Goal: Navigation & Orientation: Find specific page/section

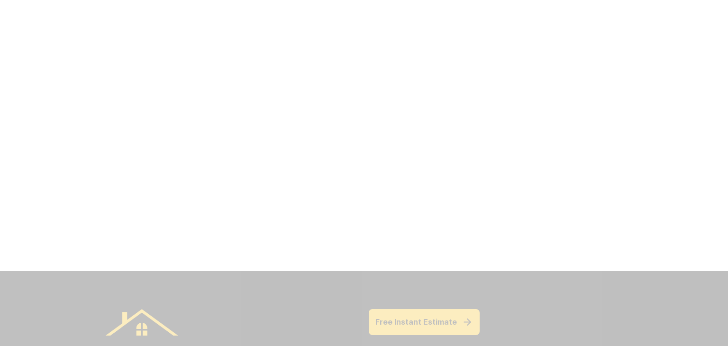
scroll to position [1759, 0]
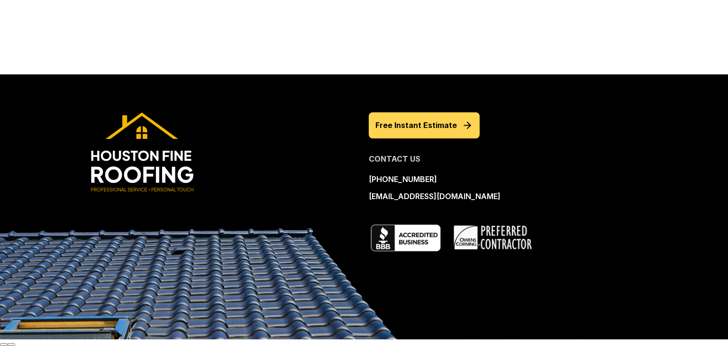
click at [412, 128] on p "Free Instant Estimate" at bounding box center [416, 125] width 82 height 13
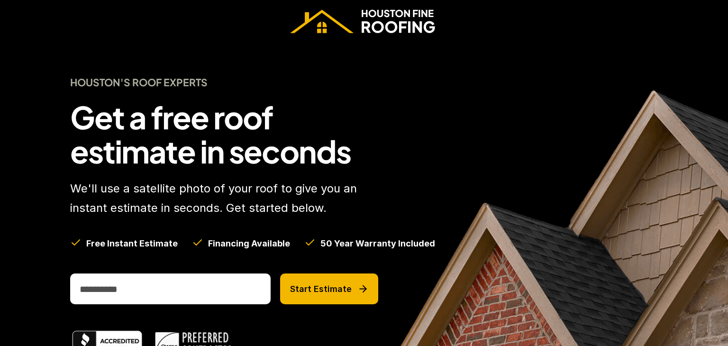
scroll to position [1759, 0]
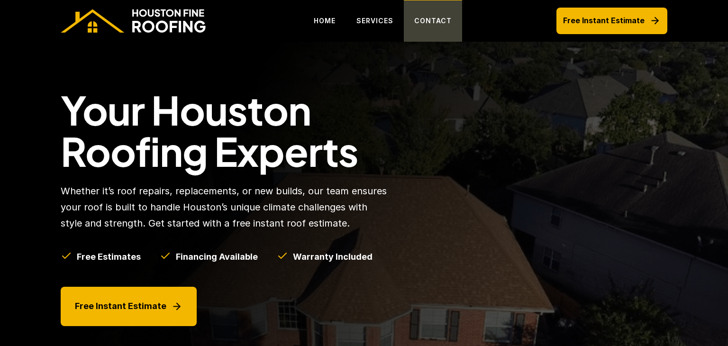
click at [434, 20] on p "CONTACT" at bounding box center [432, 20] width 37 height 11
